Goal: Use online tool/utility: Utilize a website feature to perform a specific function

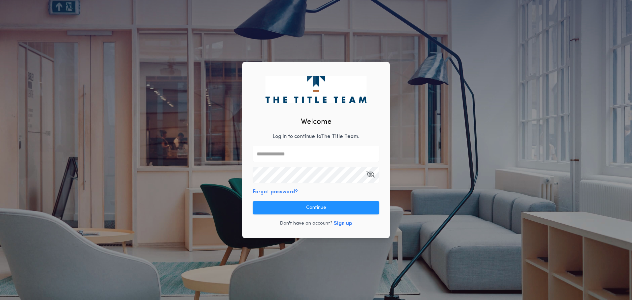
click at [285, 155] on input "text" at bounding box center [316, 154] width 126 height 16
type input "**********"
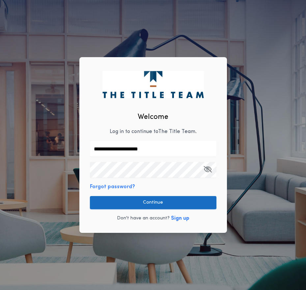
click at [144, 198] on button "Continue" at bounding box center [153, 202] width 126 height 13
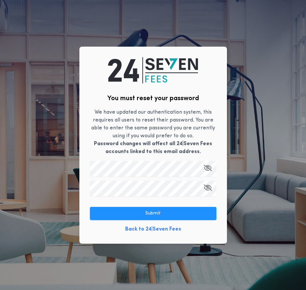
click at [211, 188] on icon "button" at bounding box center [207, 188] width 8 height 0
click at [206, 164] on button "button" at bounding box center [207, 169] width 8 height 16
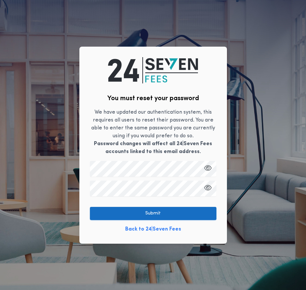
click at [198, 211] on button "Submit" at bounding box center [153, 213] width 126 height 13
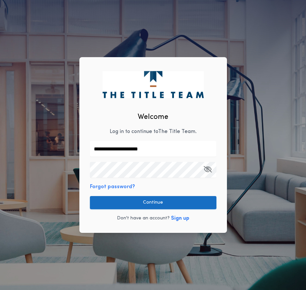
click at [154, 199] on button "Continue" at bounding box center [153, 202] width 126 height 13
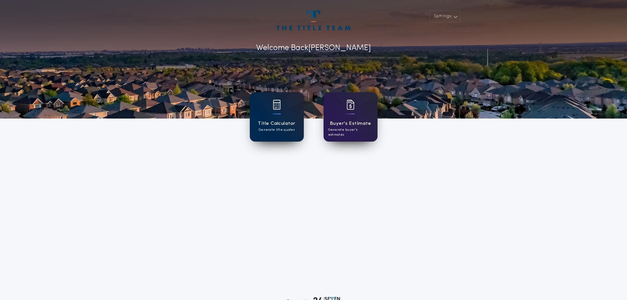
click at [273, 121] on h1 "Title Calculator" at bounding box center [276, 124] width 37 height 8
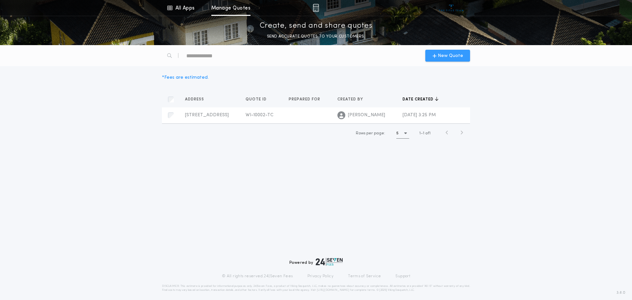
click at [446, 55] on span "New Quote" at bounding box center [449, 55] width 25 height 7
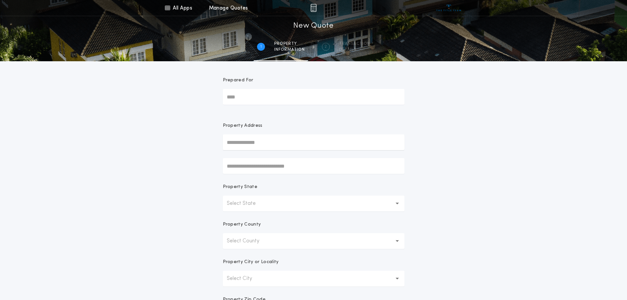
click at [260, 97] on input "Prepared For" at bounding box center [314, 97] width 182 height 16
type input "*"
click at [257, 140] on input "text" at bounding box center [314, 142] width 182 height 16
click at [241, 156] on button "[STREET_ADDRESS][PERSON_NAME]" at bounding box center [314, 155] width 182 height 10
type input "**********"
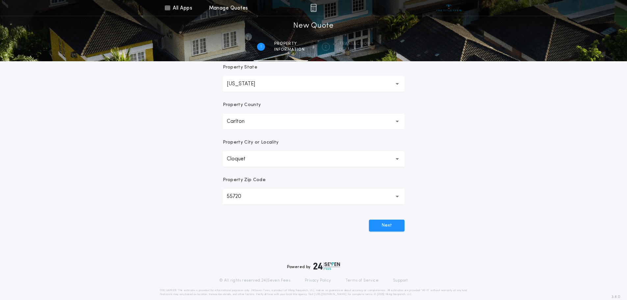
scroll to position [129, 0]
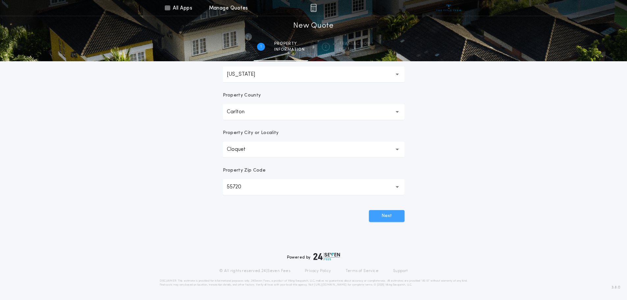
click at [394, 215] on button "Next" at bounding box center [387, 216] width 36 height 12
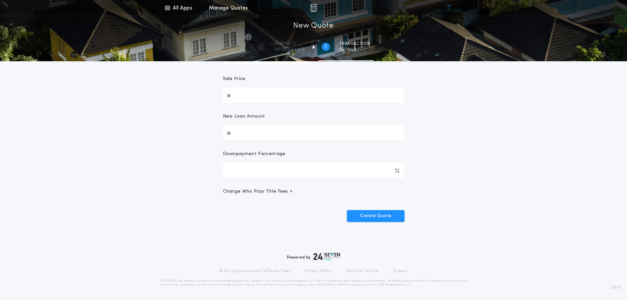
scroll to position [0, 0]
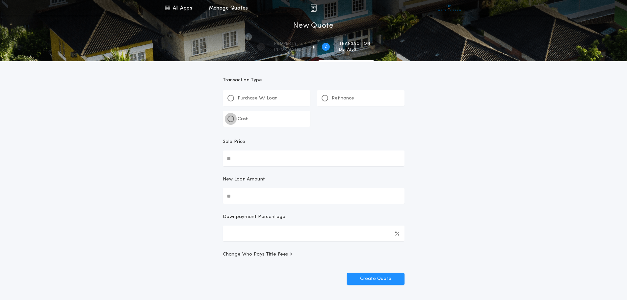
click at [232, 118] on div at bounding box center [230, 118] width 3 height 3
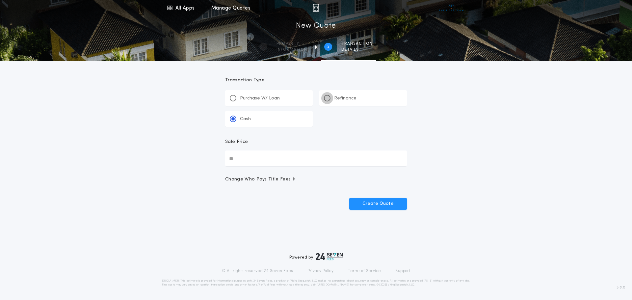
click at [327, 98] on div at bounding box center [326, 97] width 3 height 3
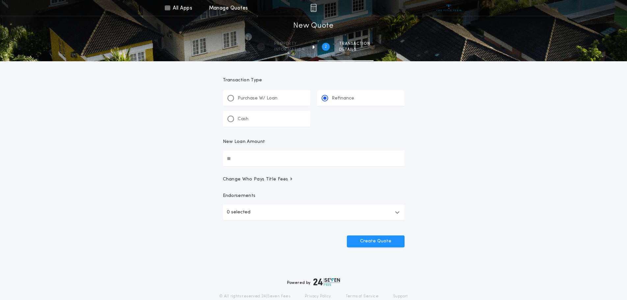
click at [242, 158] on input "New Loan Amount" at bounding box center [314, 158] width 182 height 16
type input "**********"
click at [259, 157] on input "**********" at bounding box center [314, 158] width 182 height 16
type input "*******"
click at [397, 210] on icon "button" at bounding box center [397, 212] width 5 height 5
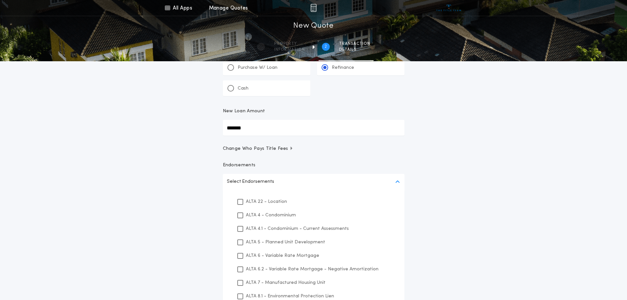
scroll to position [99, 0]
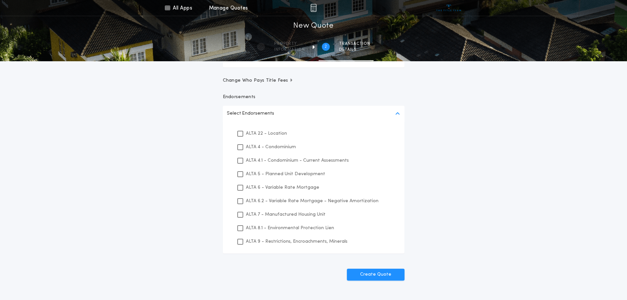
click at [465, 199] on div "All Apps Title Calculator Buyer's Estimate Menu All Apps Manage Quotes 2 /2 New…" at bounding box center [313, 103] width 627 height 404
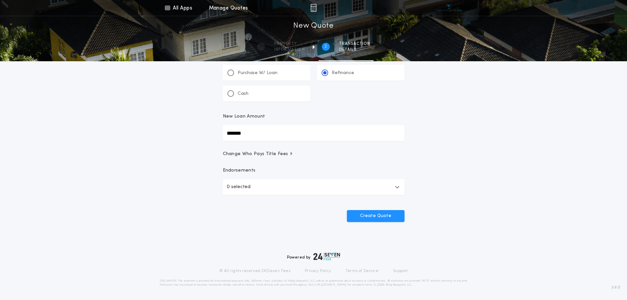
scroll to position [25, 0]
click at [374, 214] on button "Create Quote" at bounding box center [376, 216] width 58 height 12
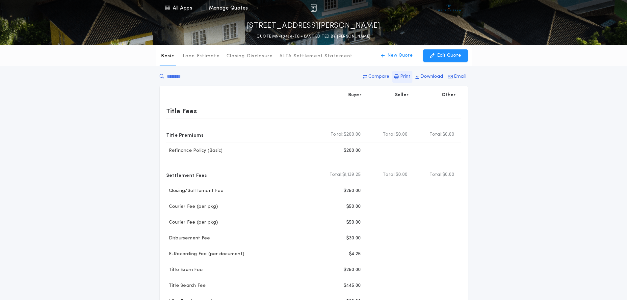
click at [405, 75] on p "Print" at bounding box center [405, 76] width 10 height 7
